Goal: Find specific page/section: Find specific page/section

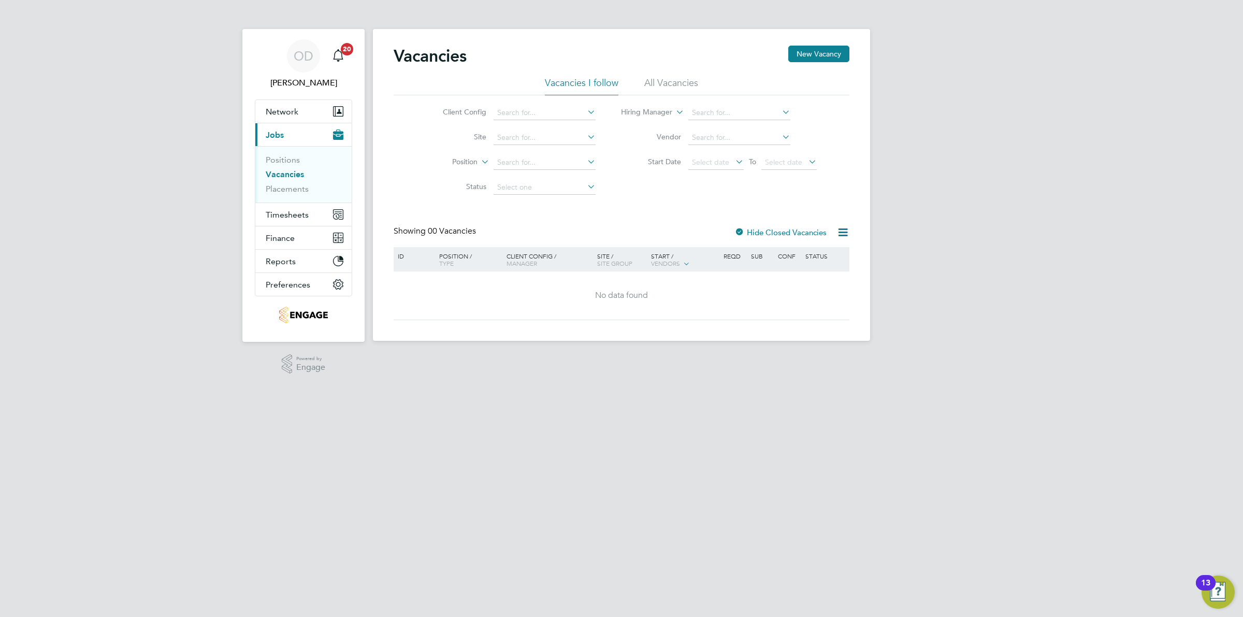
click at [843, 233] on icon at bounding box center [842, 232] width 13 height 13
click at [687, 86] on li "All Vacancies" at bounding box center [671, 86] width 54 height 19
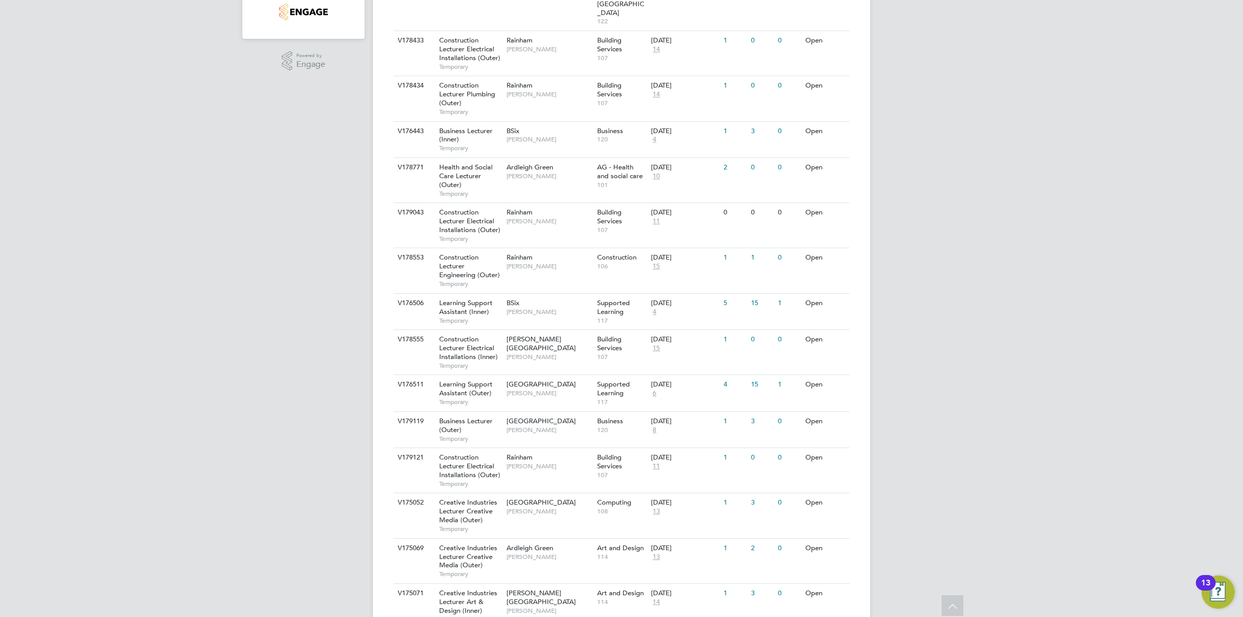
scroll to position [238, 0]
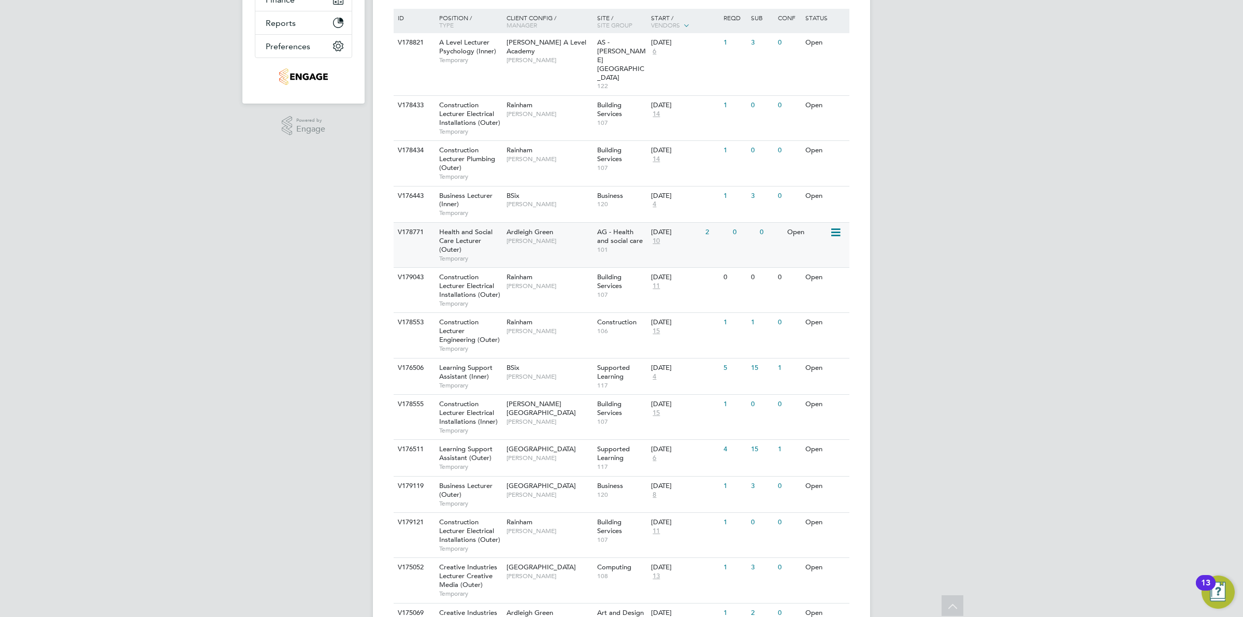
click at [624, 227] on span "AG - Health and social care" at bounding box center [620, 236] width 46 height 18
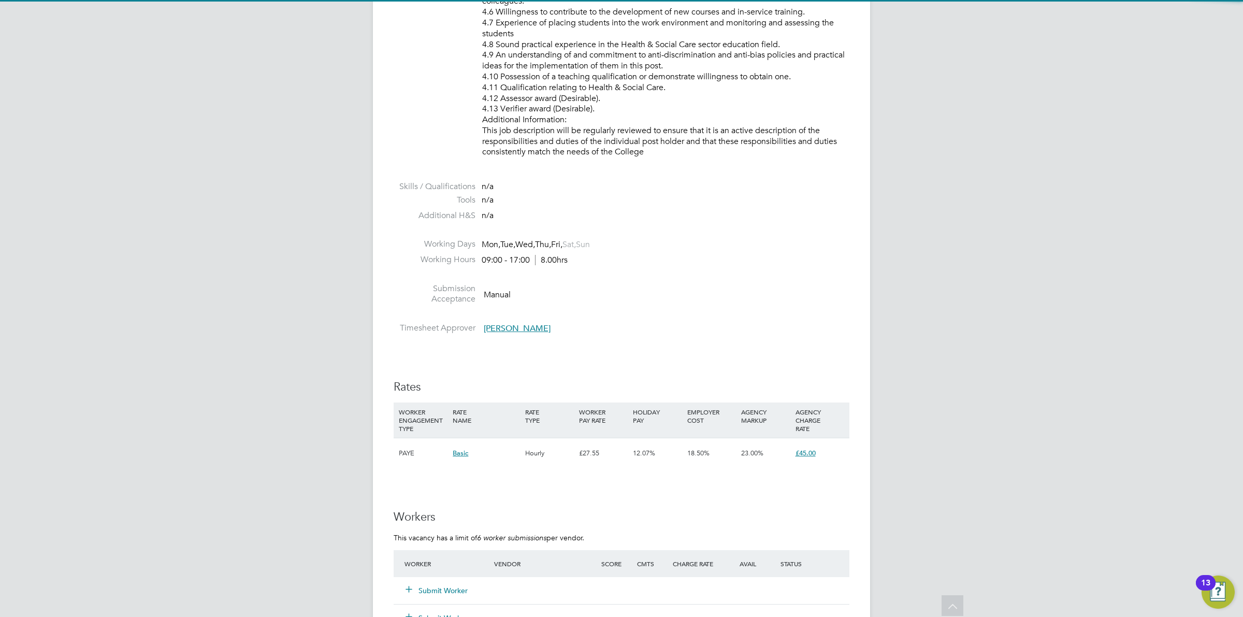
scroll to position [1272, 0]
